Goal: Information Seeking & Learning: Learn about a topic

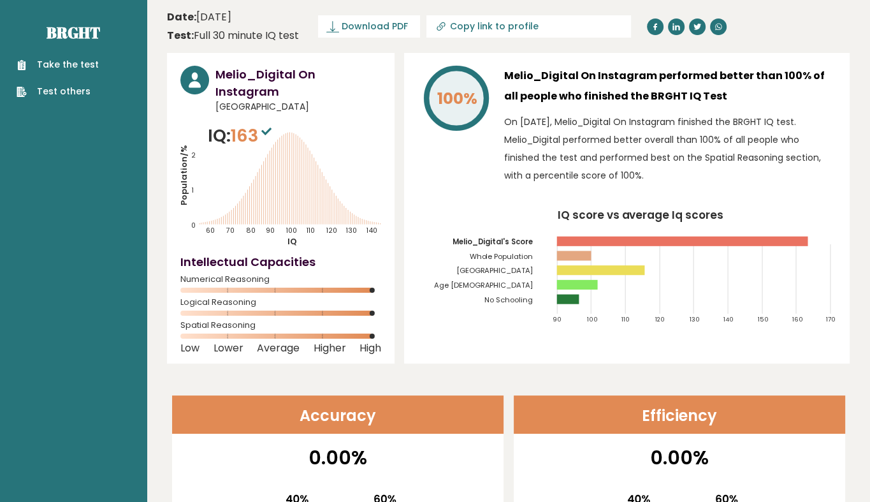
click at [525, 273] on tspan "[GEOGRAPHIC_DATA]" at bounding box center [495, 271] width 77 height 10
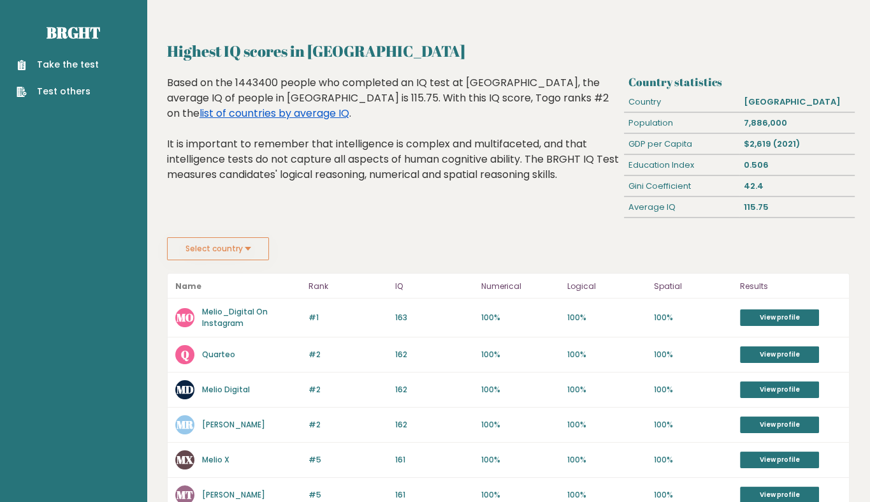
click at [349, 106] on link "list of countries by average IQ" at bounding box center [275, 113] width 150 height 15
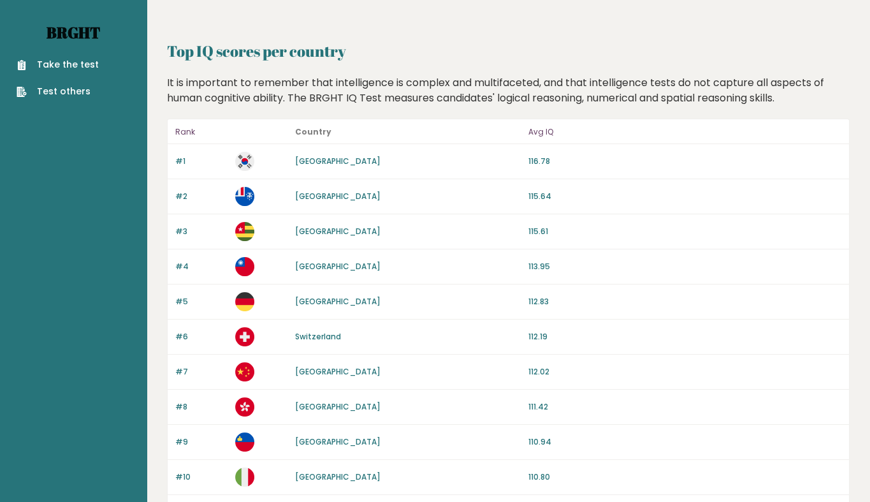
click at [92, 36] on link "Brght" at bounding box center [74, 32] width 54 height 20
click at [328, 199] on link "French Southern Territories" at bounding box center [337, 196] width 85 height 11
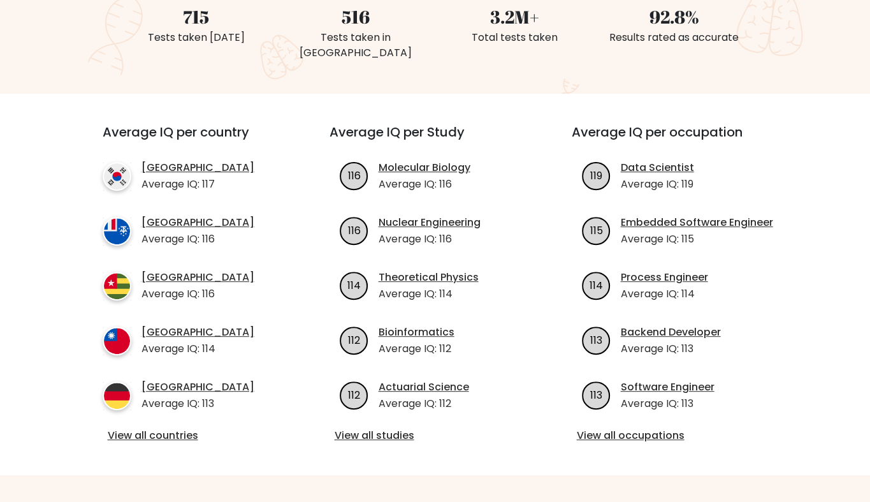
scroll to position [386, 0]
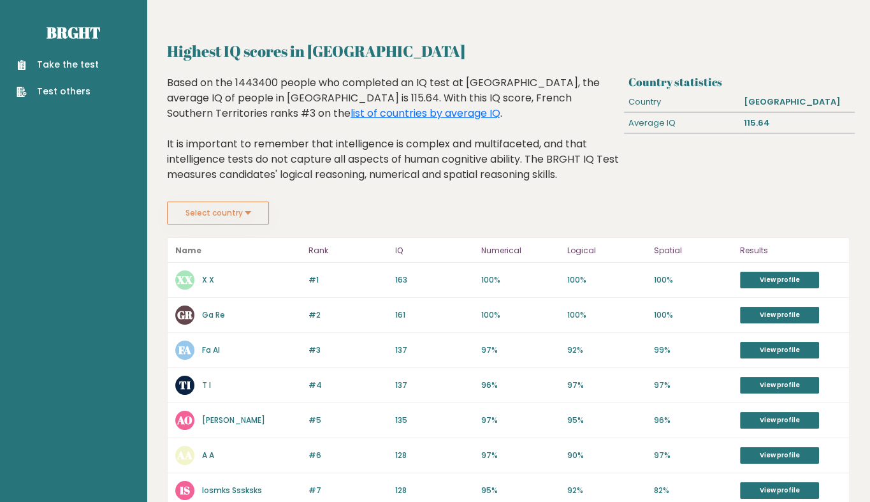
click at [210, 279] on link "X X" at bounding box center [208, 279] width 12 height 11
click at [218, 349] on link "Fa Al" at bounding box center [211, 349] width 18 height 11
click at [207, 318] on link "Ga Re" at bounding box center [213, 314] width 23 height 11
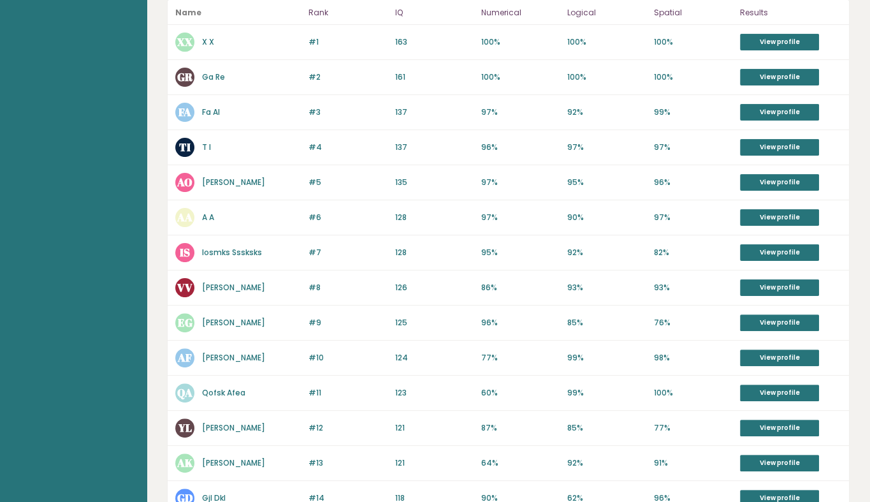
scroll to position [240, 0]
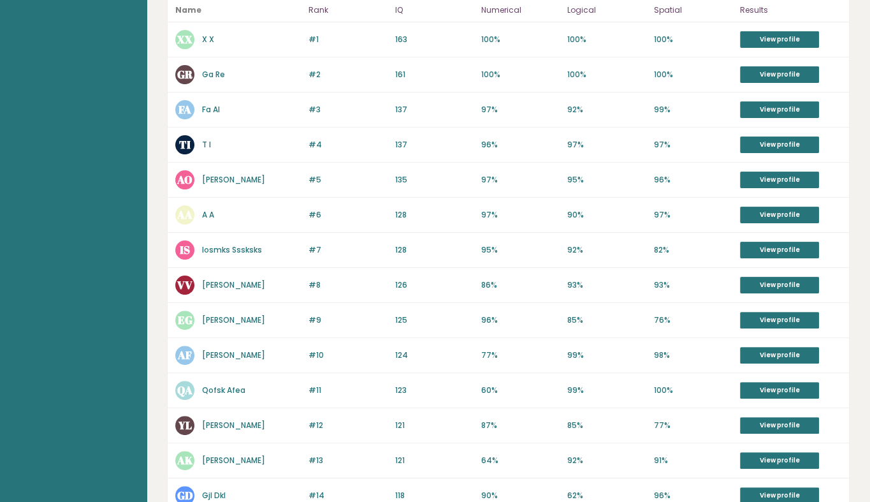
click at [254, 279] on link "Vladimir Velásquez Botello" at bounding box center [233, 284] width 63 height 11
click at [249, 247] on link "Iosmks Sssksks" at bounding box center [232, 249] width 60 height 11
click at [205, 210] on link "A A" at bounding box center [208, 214] width 12 height 11
click at [211, 177] on link "Alo Ola" at bounding box center [233, 179] width 63 height 11
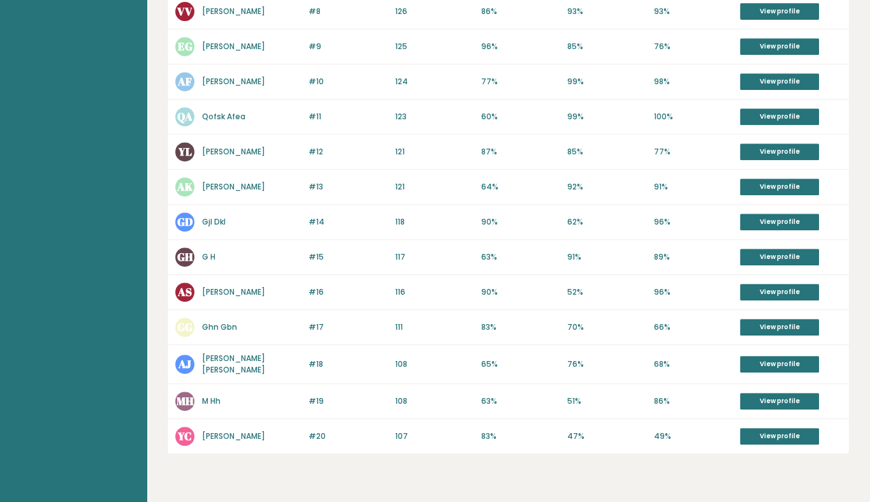
scroll to position [545, 0]
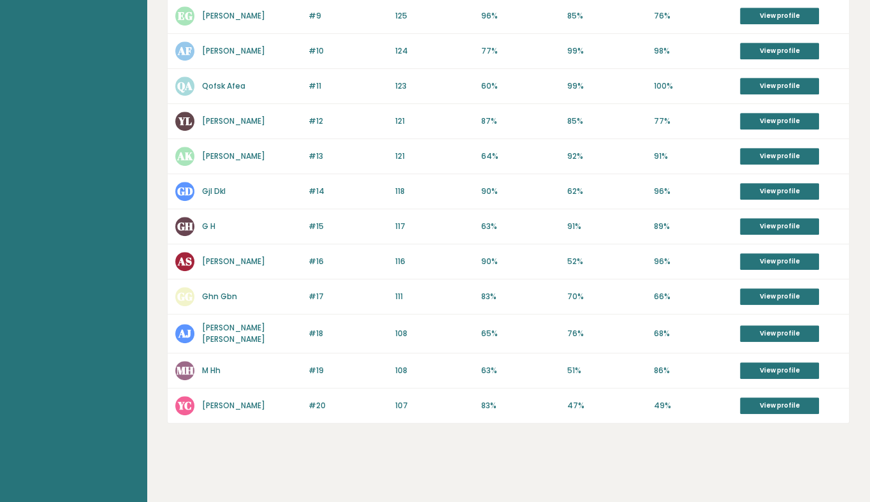
click at [216, 403] on link "Yoyo Chouchou" at bounding box center [233, 405] width 63 height 11
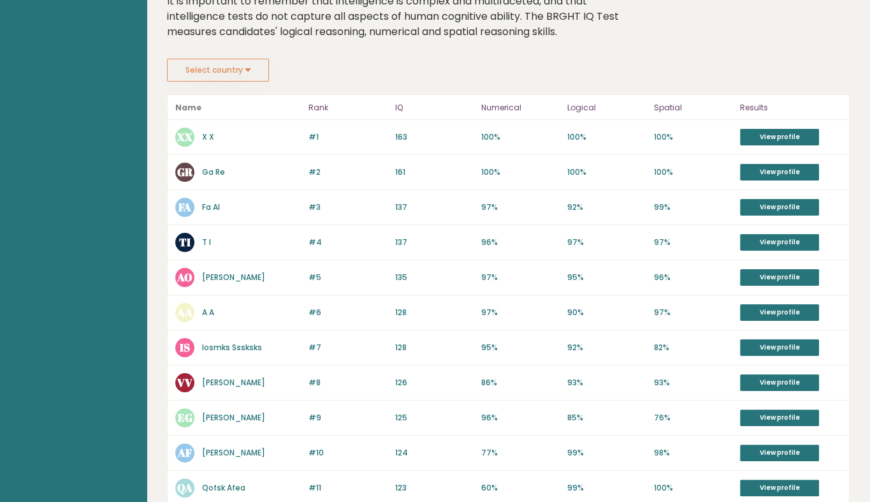
scroll to position [0, 0]
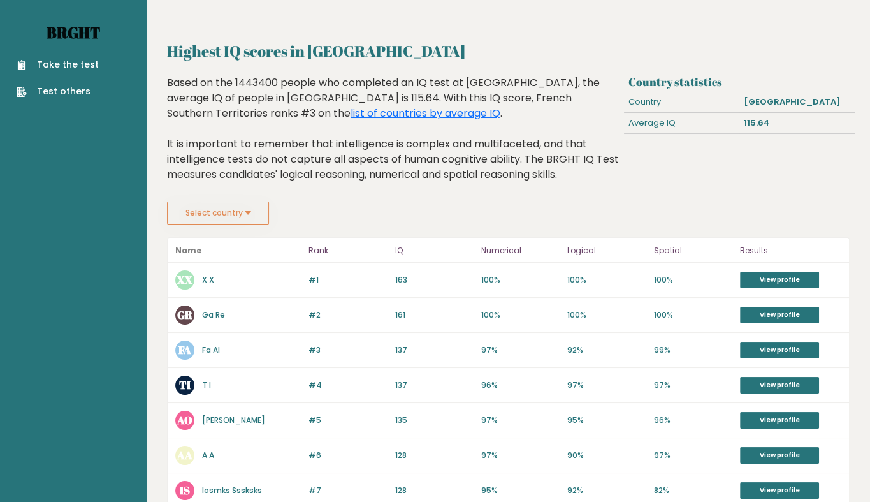
click at [84, 24] on link "Brght" at bounding box center [74, 32] width 54 height 20
